Goal: Task Accomplishment & Management: Manage account settings

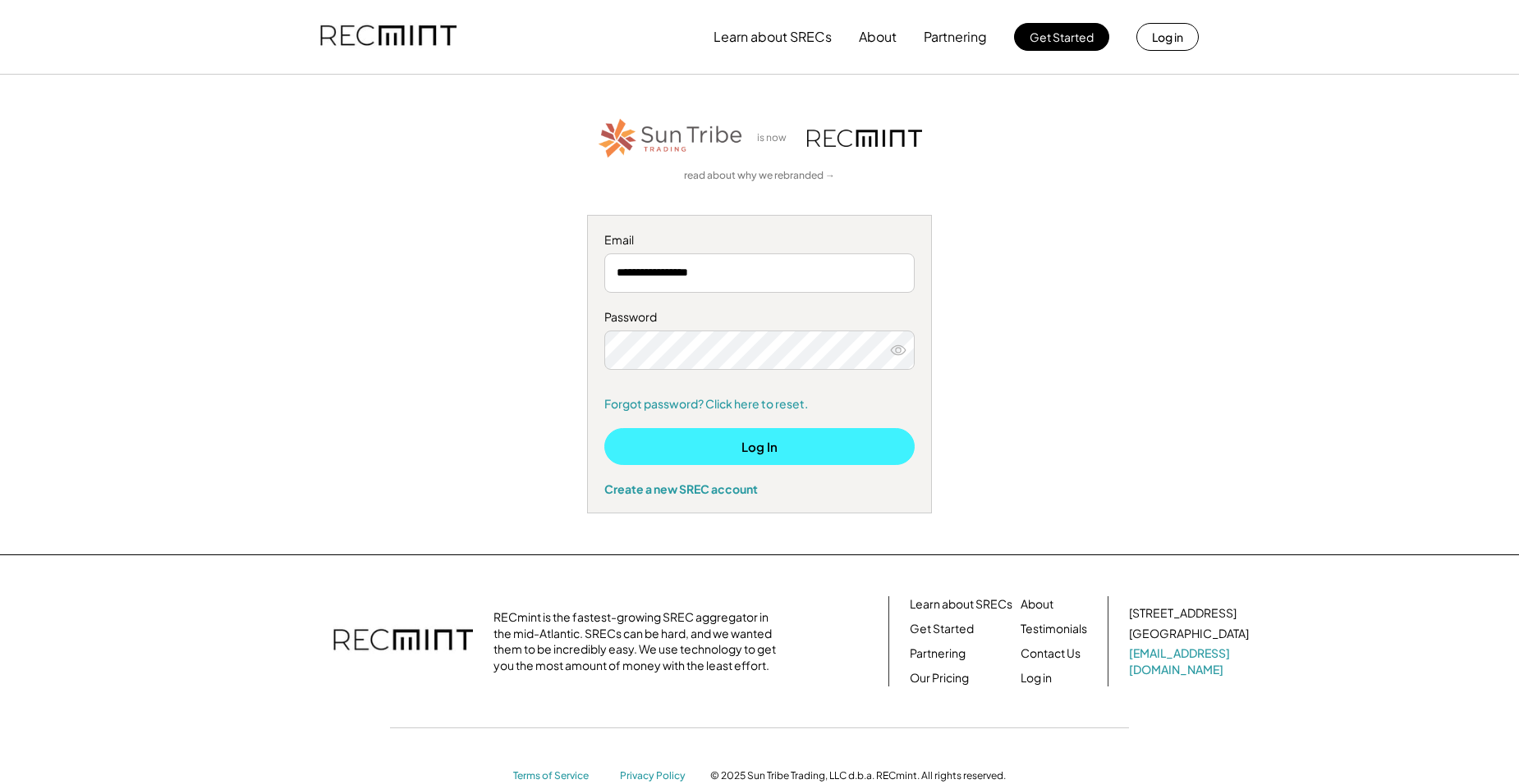
click at [743, 441] on button "Log In" at bounding box center [759, 447] width 310 height 37
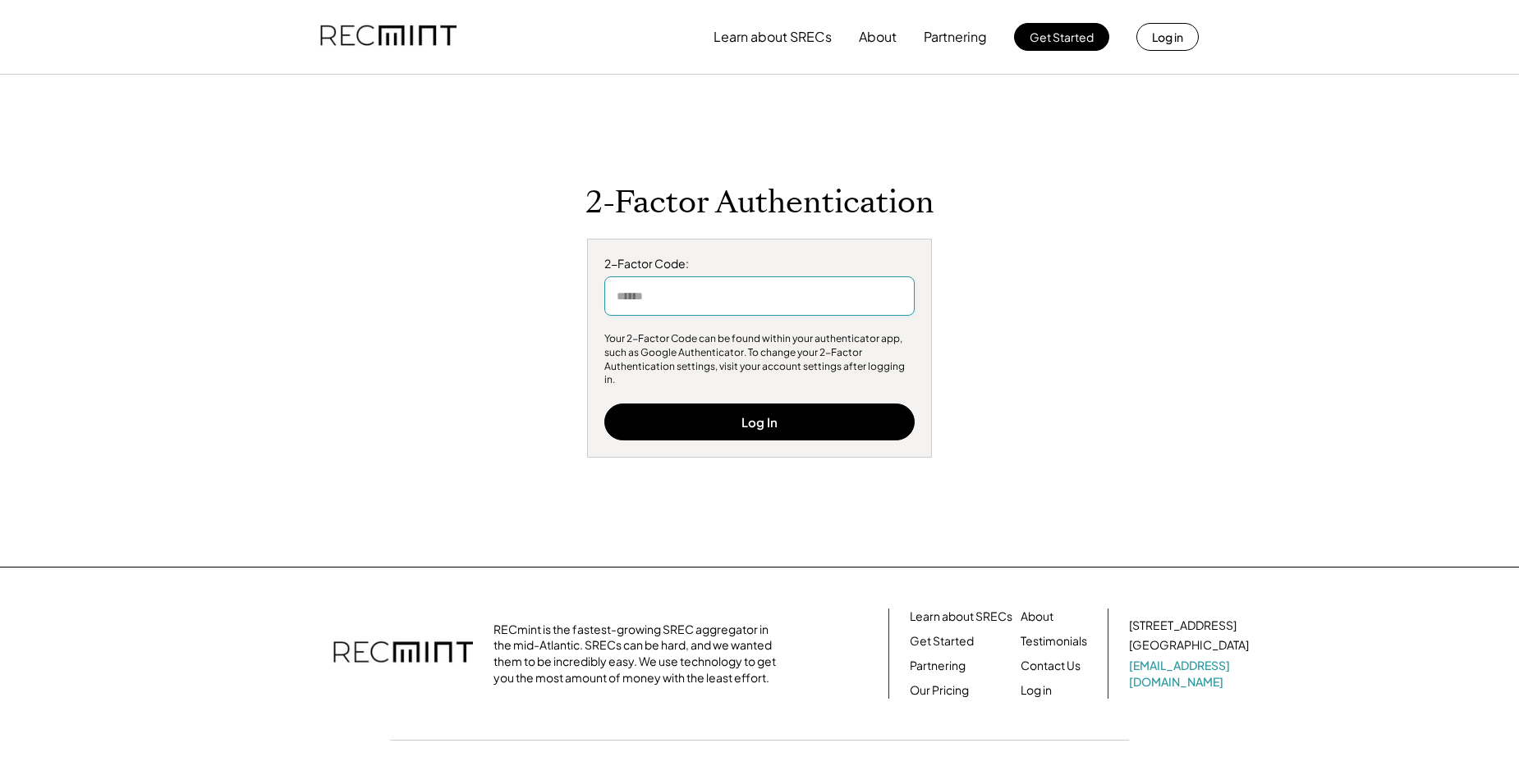
click at [665, 315] on input "input" at bounding box center [759, 295] width 310 height 39
type input "******"
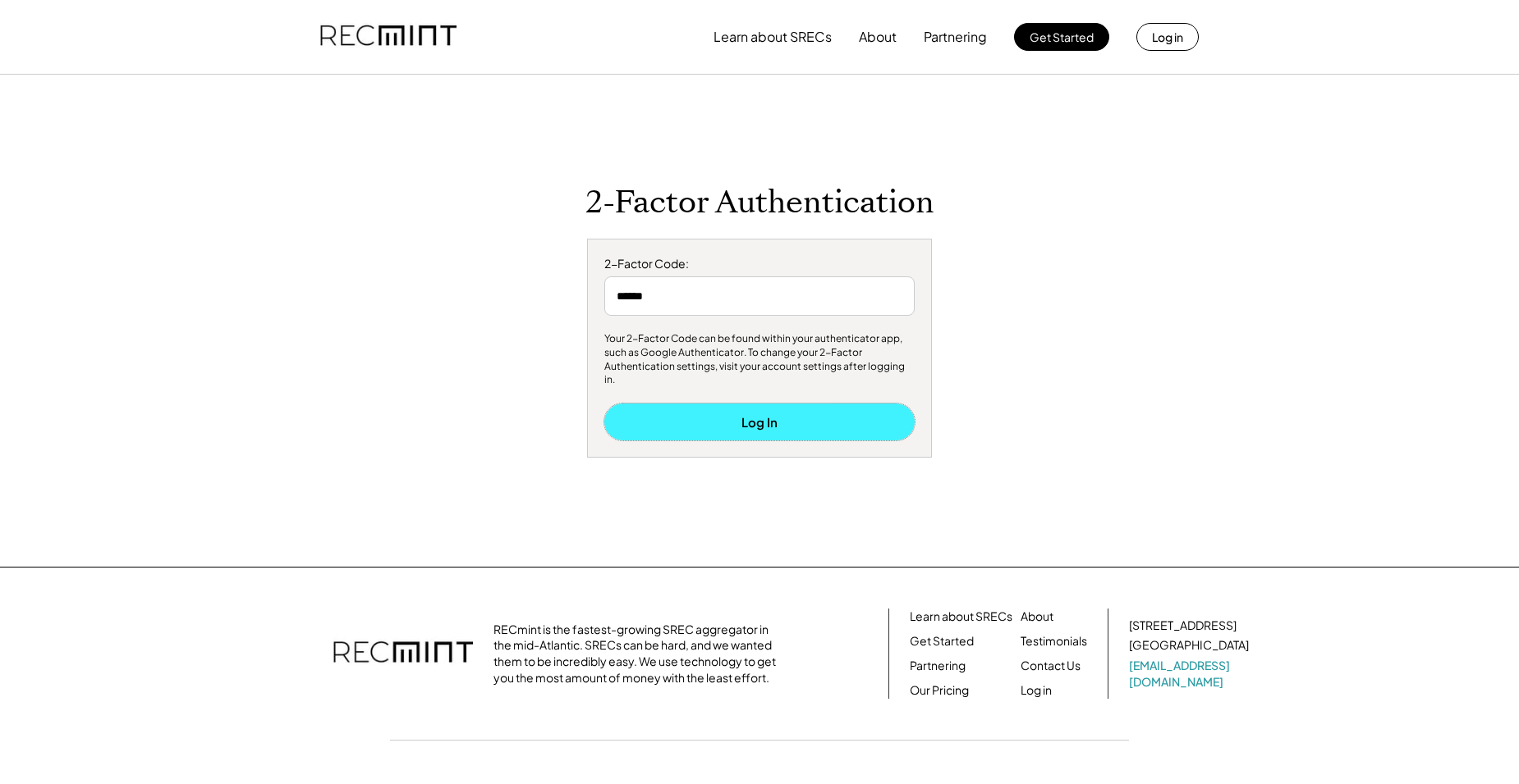
click at [780, 409] on button "Log In" at bounding box center [759, 422] width 310 height 37
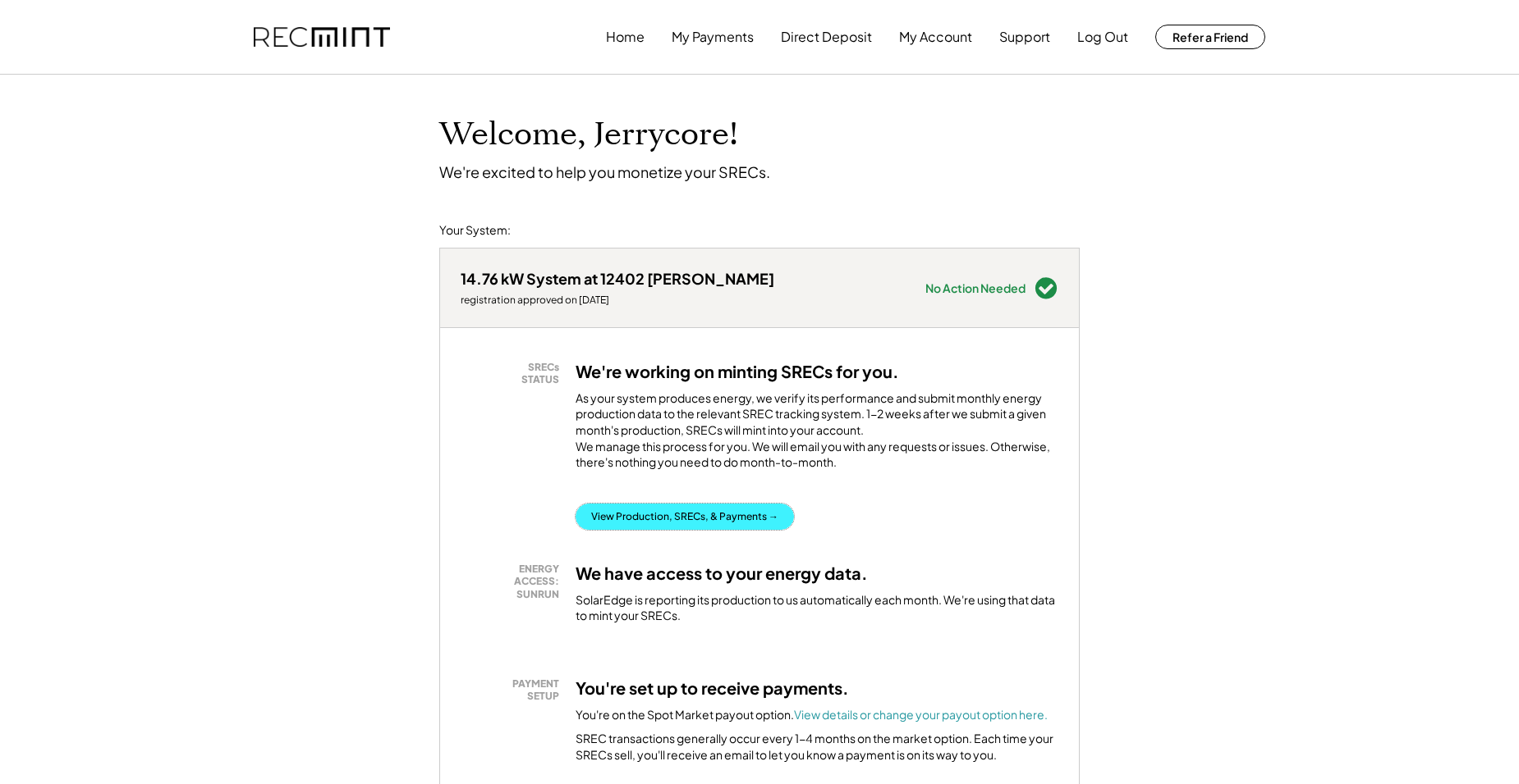
click at [688, 530] on button "View Production, SRECs, & Payments →" at bounding box center [684, 517] width 219 height 26
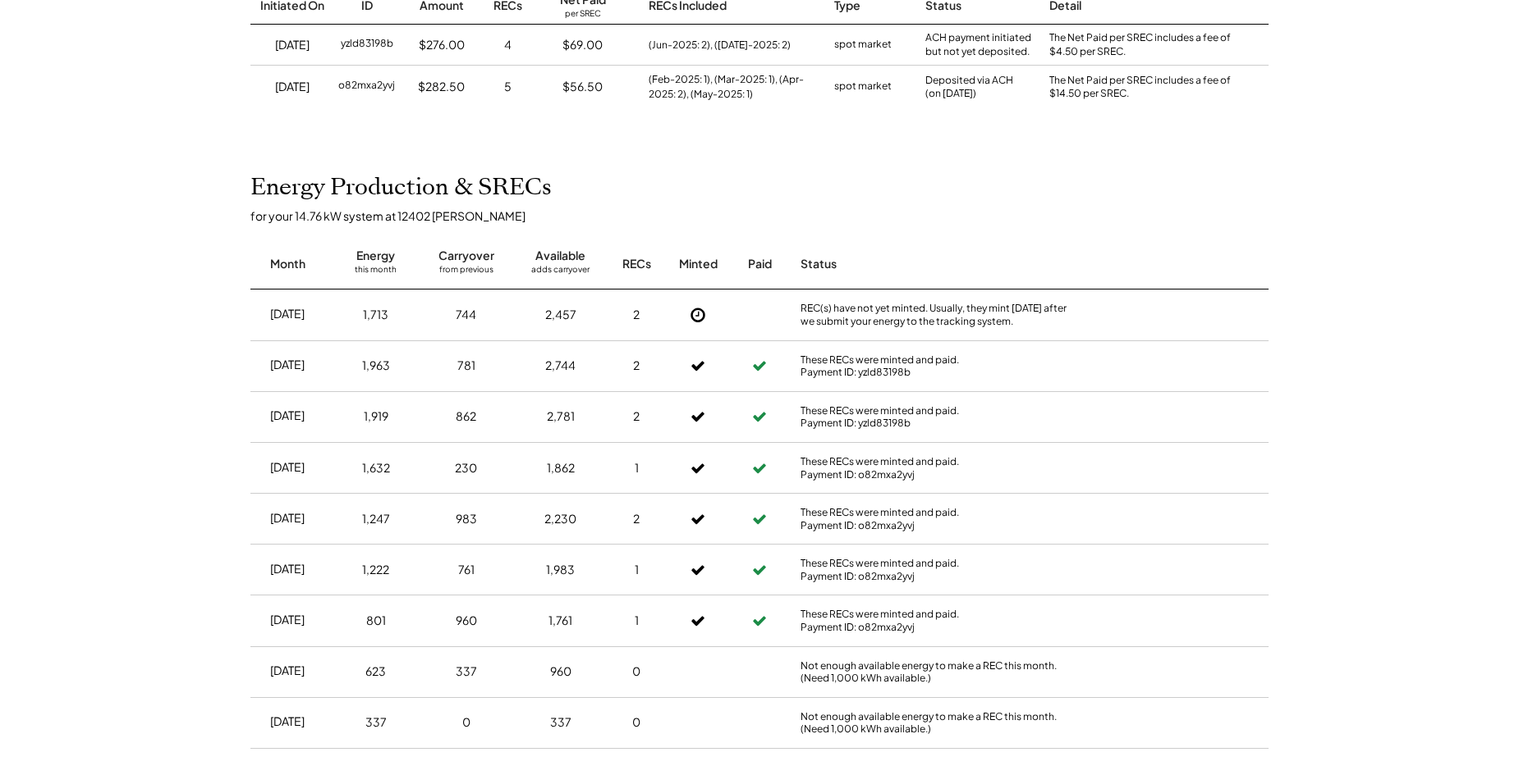
scroll to position [247, 0]
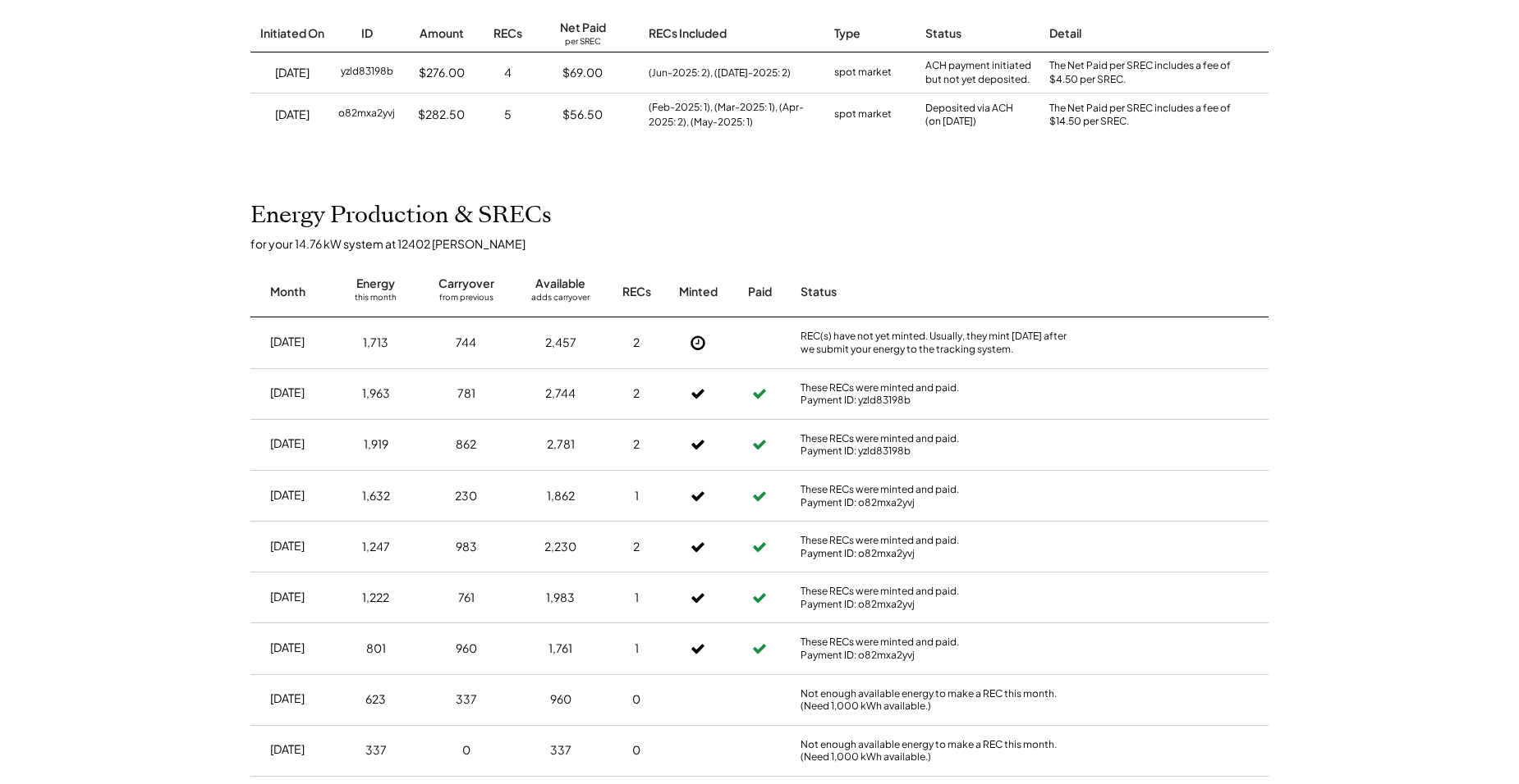
click at [833, 380] on div "These RECs were minted and paid. Payment ID: yzld83198b" at bounding box center [940, 394] width 288 height 50
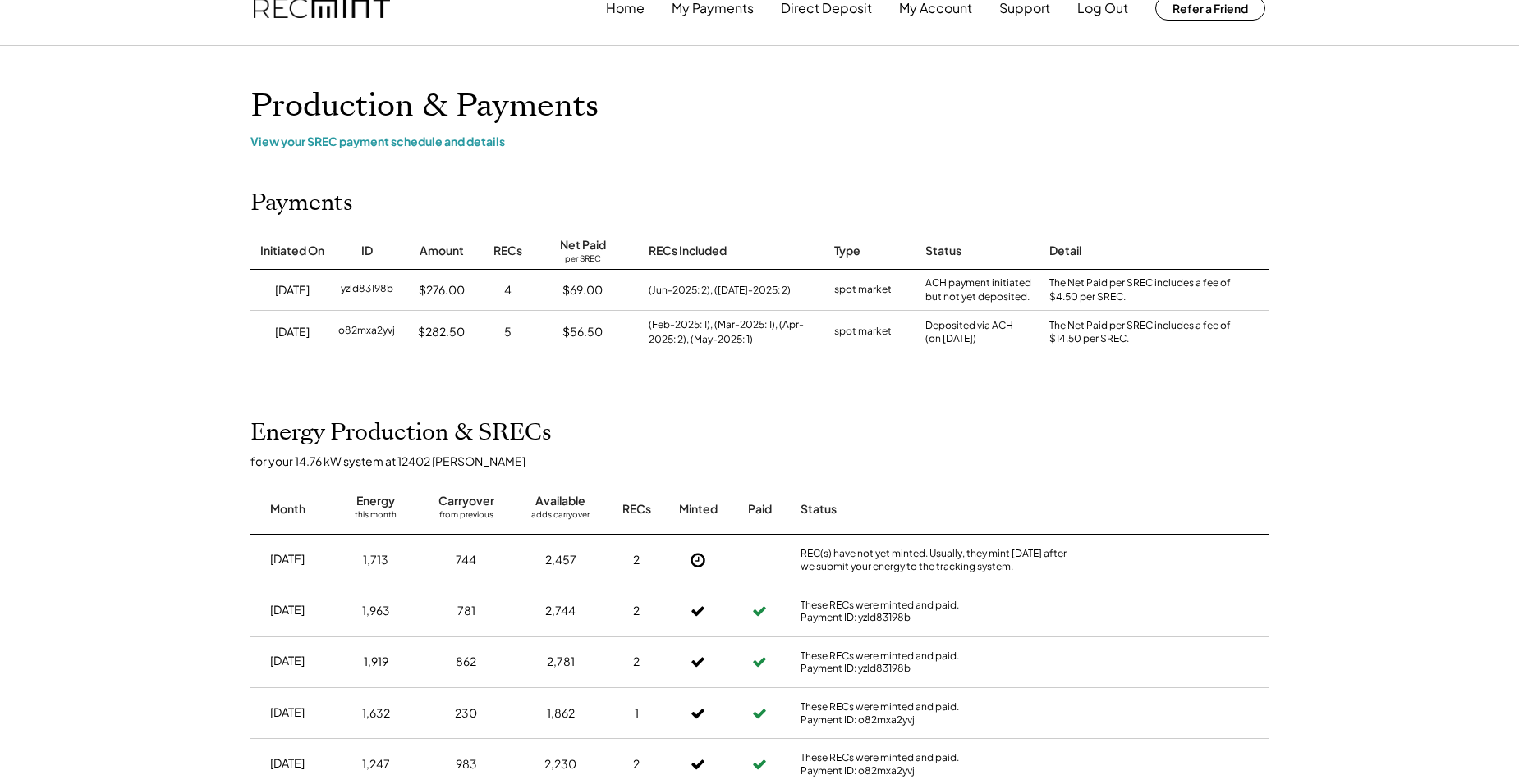
scroll to position [0, 0]
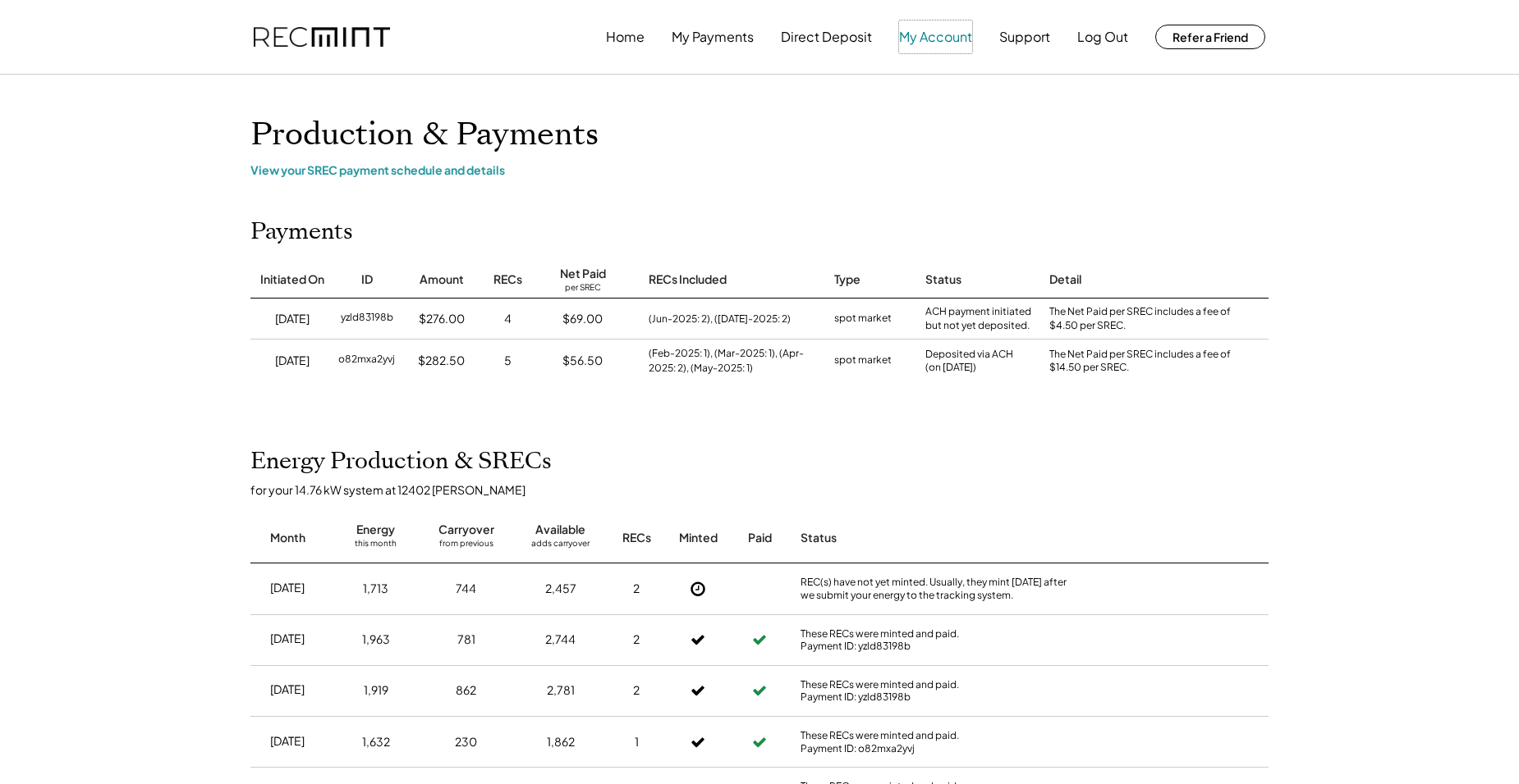
click at [915, 42] on button "My Account" at bounding box center [935, 37] width 73 height 33
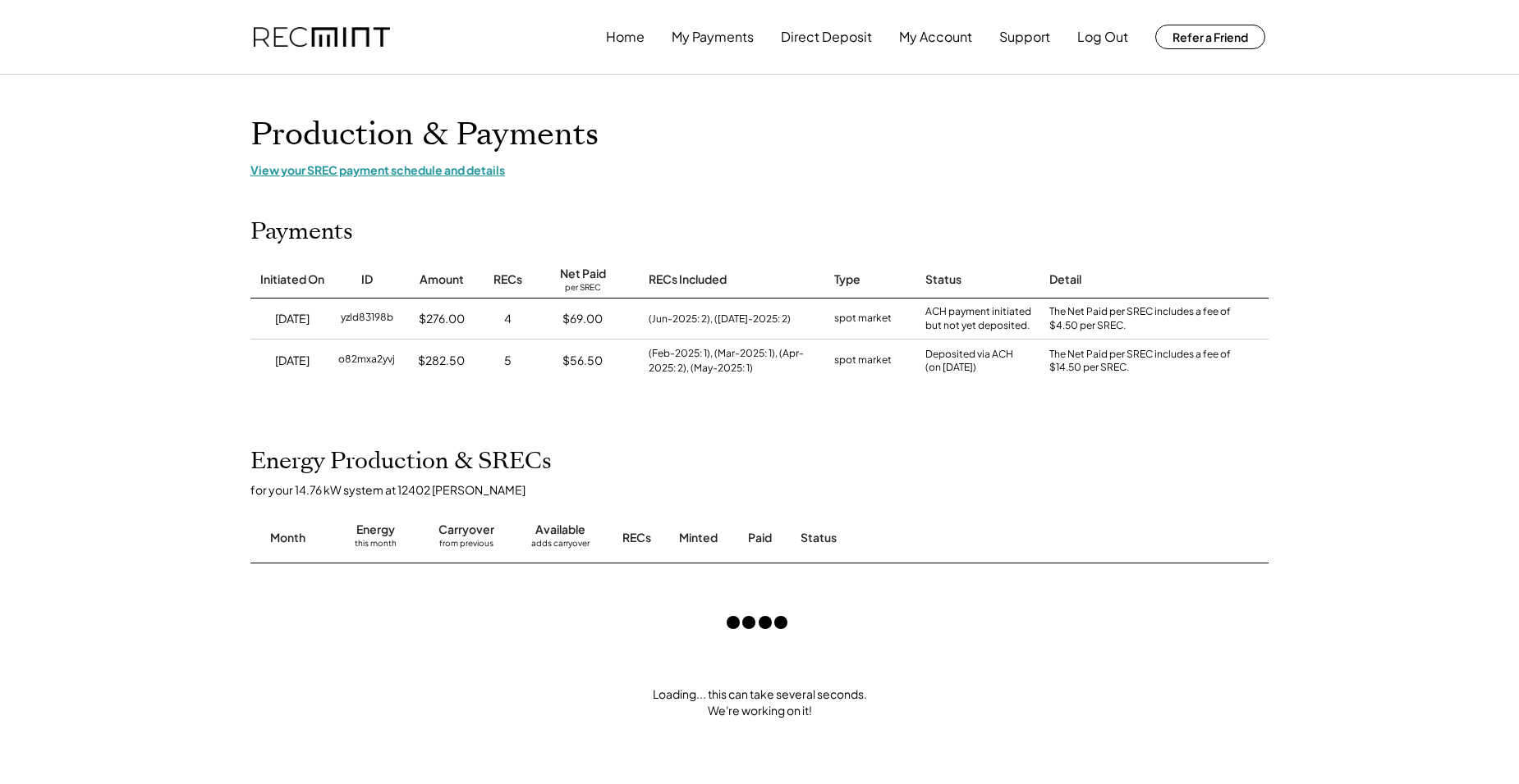
click at [374, 170] on div "View your SREC payment schedule and details" at bounding box center [759, 169] width 1018 height 15
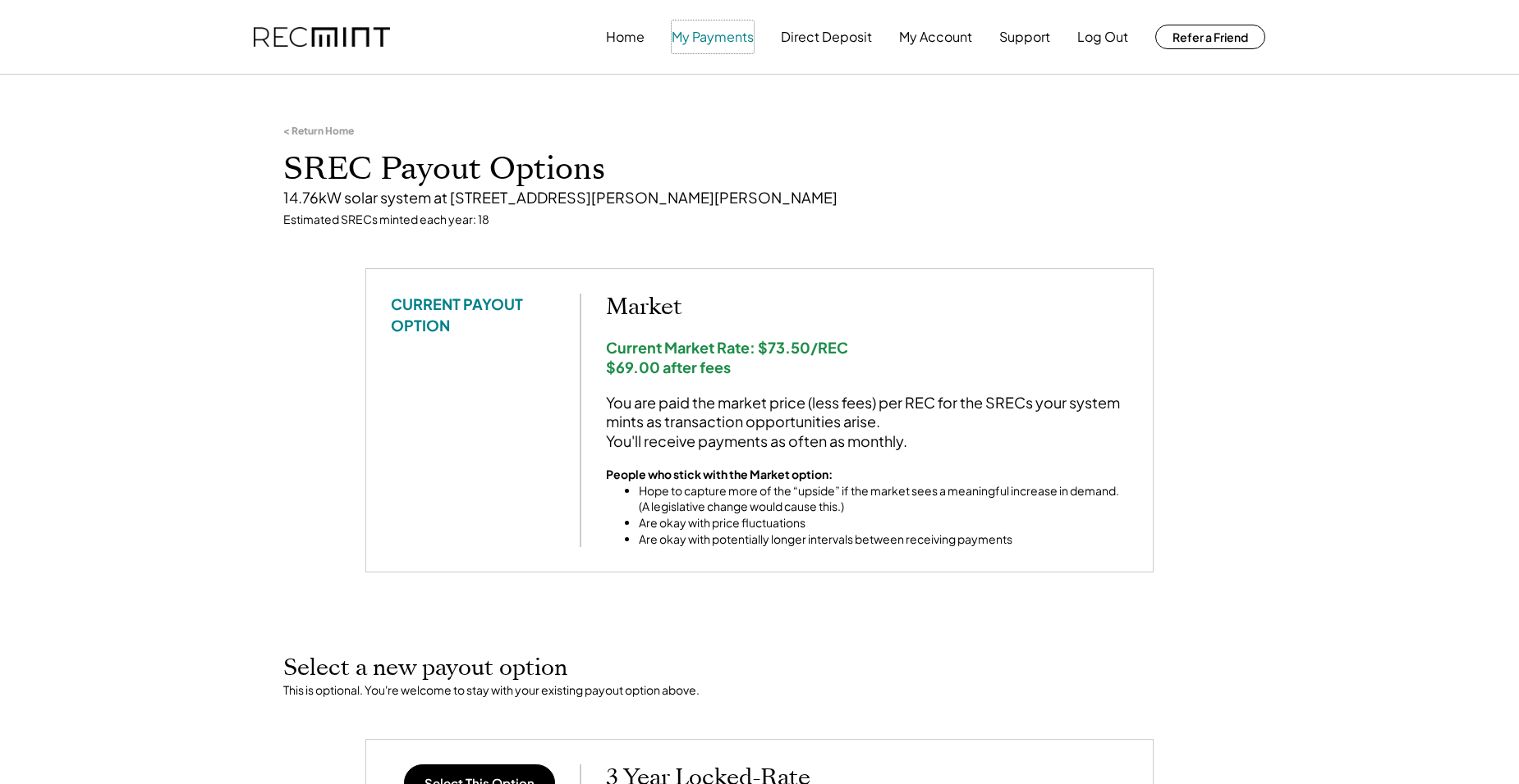
click at [697, 32] on button "My Payments" at bounding box center [712, 37] width 82 height 33
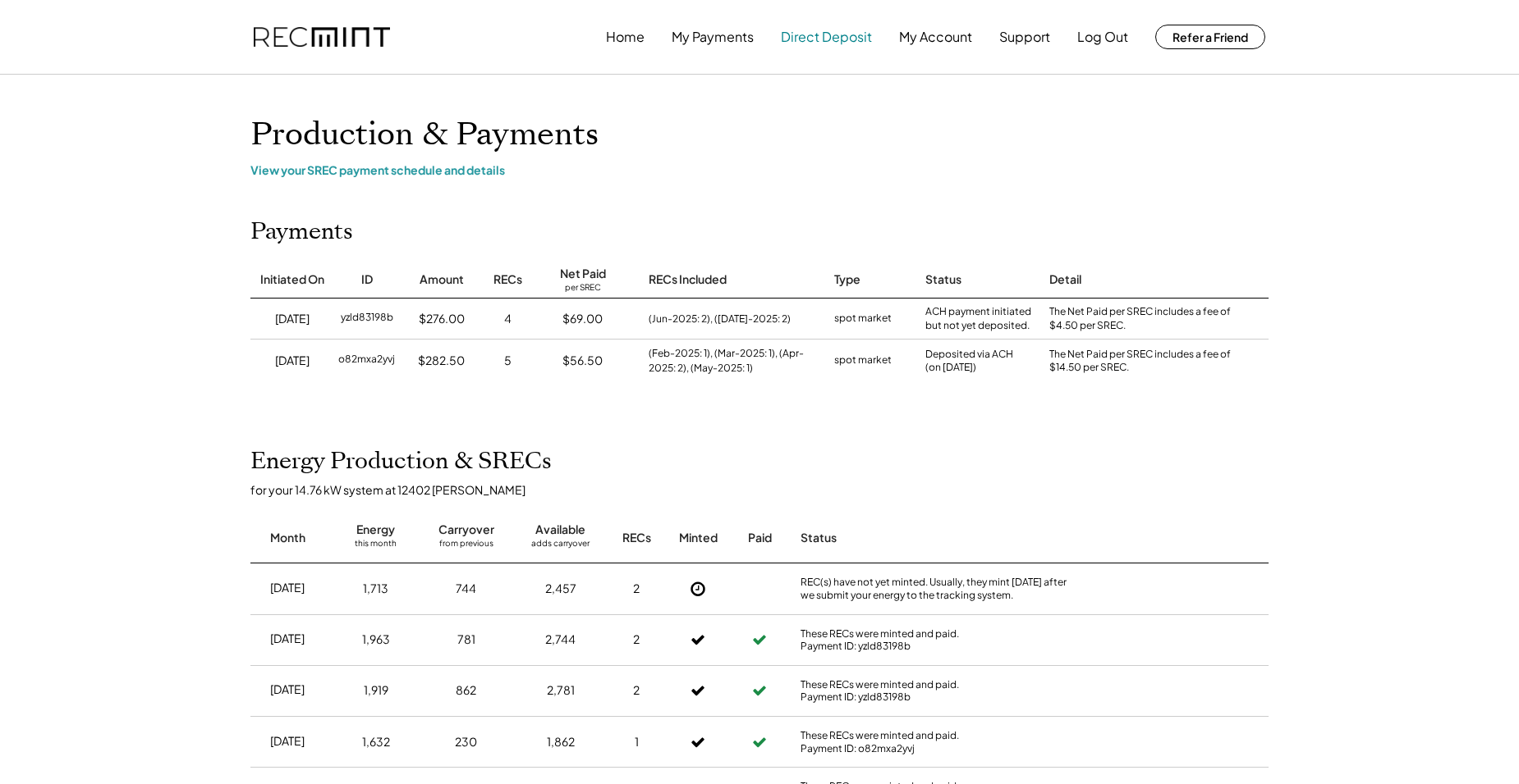
click at [823, 42] on button "Direct Deposit" at bounding box center [826, 37] width 92 height 33
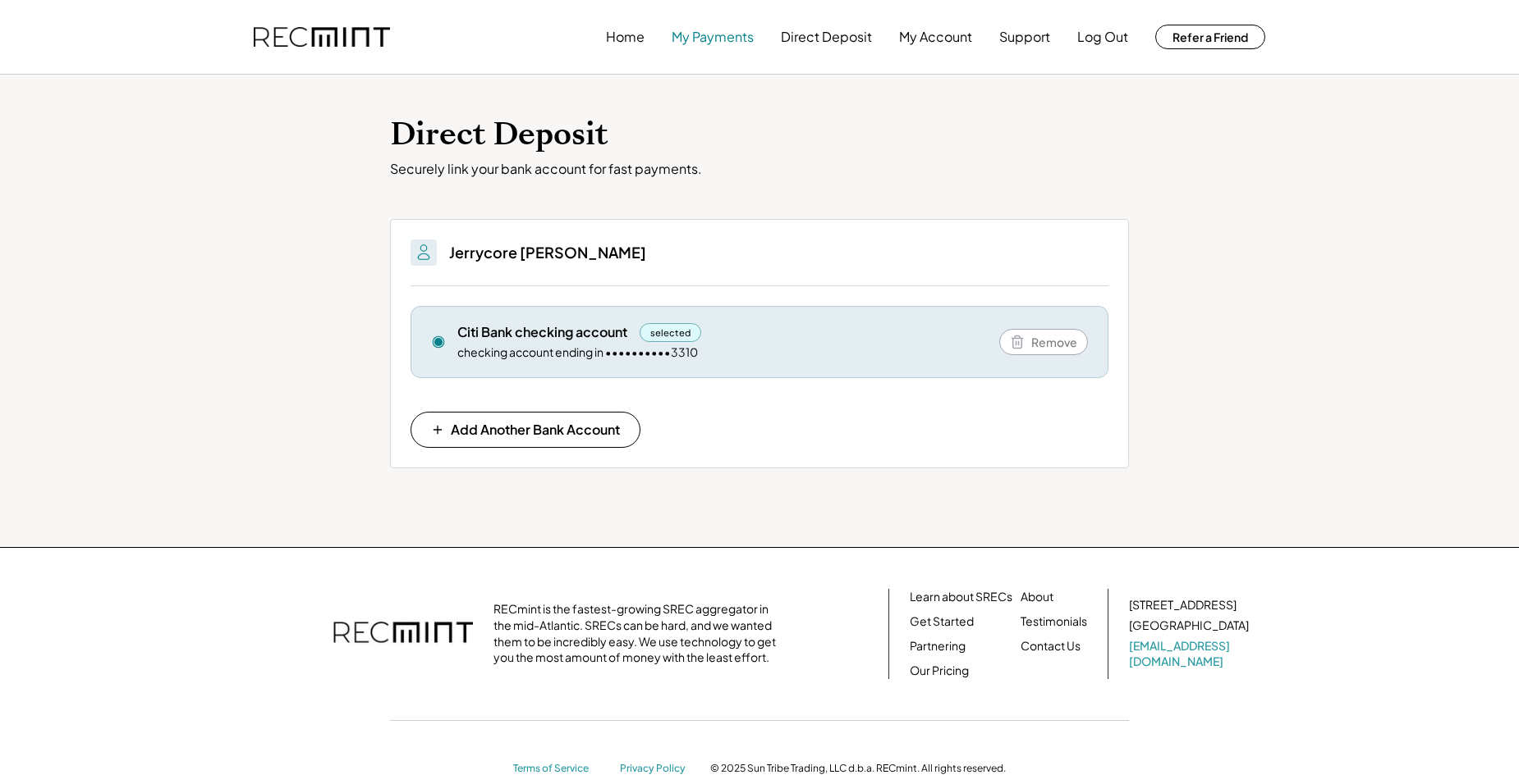
click at [709, 38] on button "My Payments" at bounding box center [712, 37] width 82 height 33
